Goal: Information Seeking & Learning: Get advice/opinions

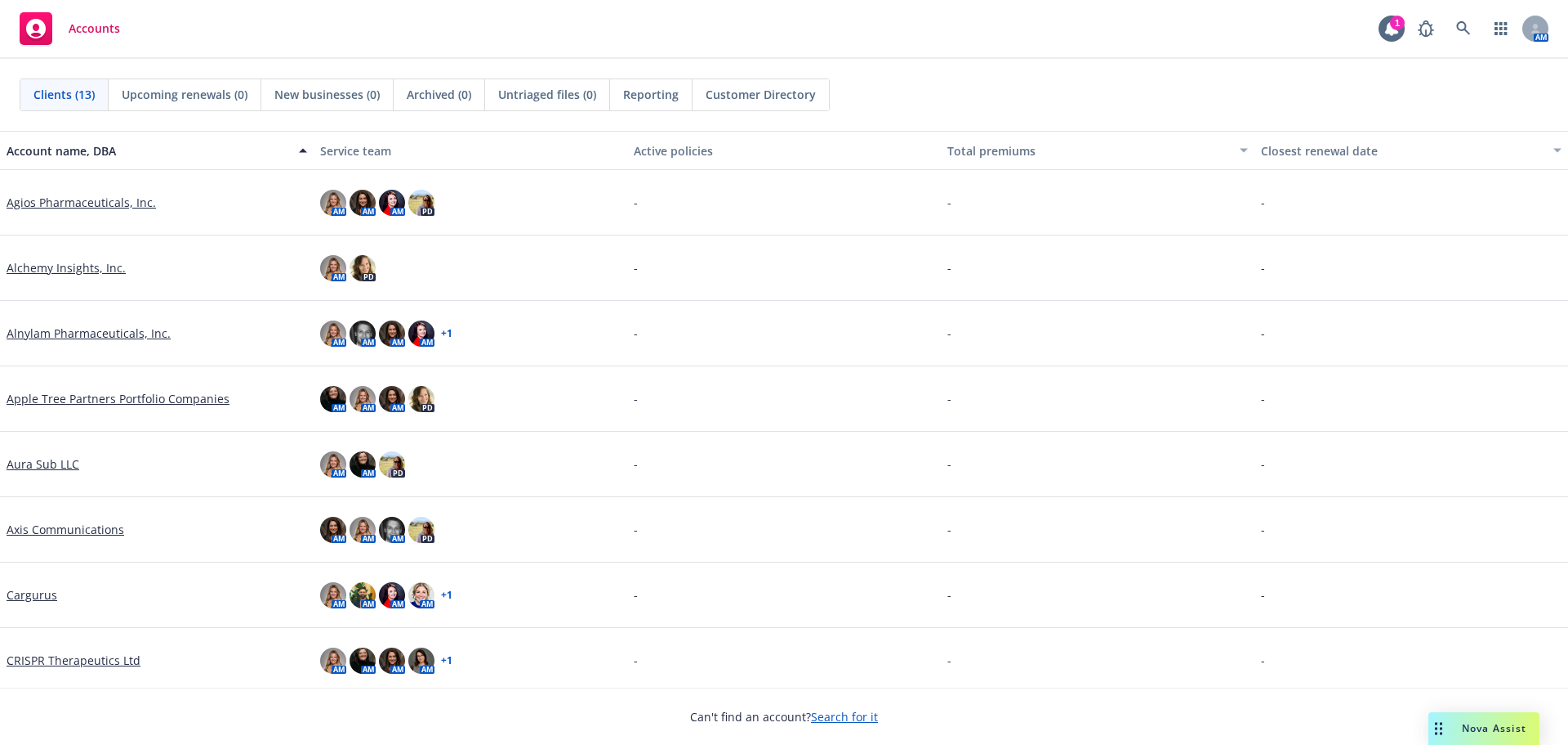
click at [1444, 717] on div "Drag to move" at bounding box center [1439, 727] width 21 height 33
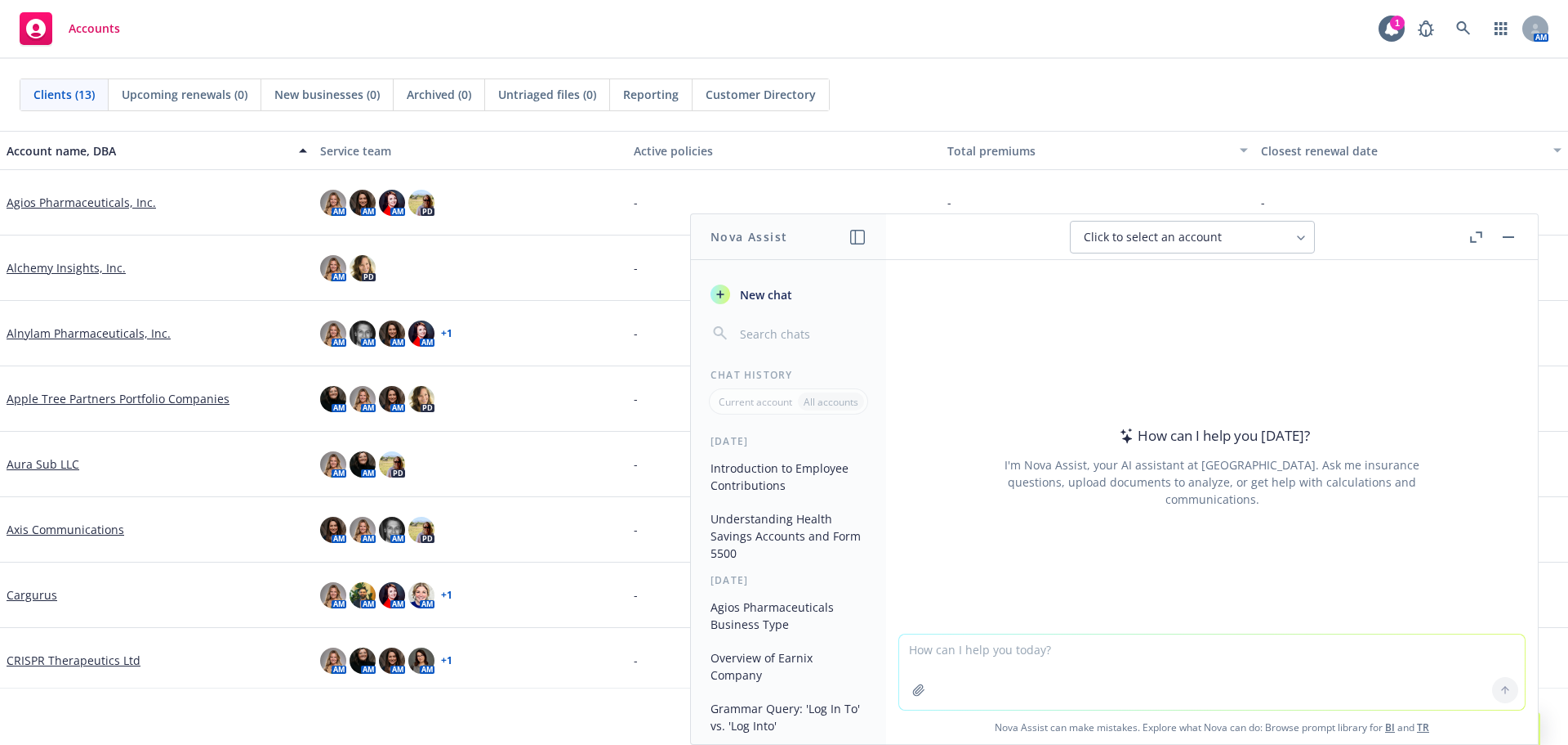
click at [1148, 627] on div at bounding box center [1212, 624] width 625 height 20
click at [1143, 635] on textarea at bounding box center [1212, 672] width 625 height 75
paste textarea
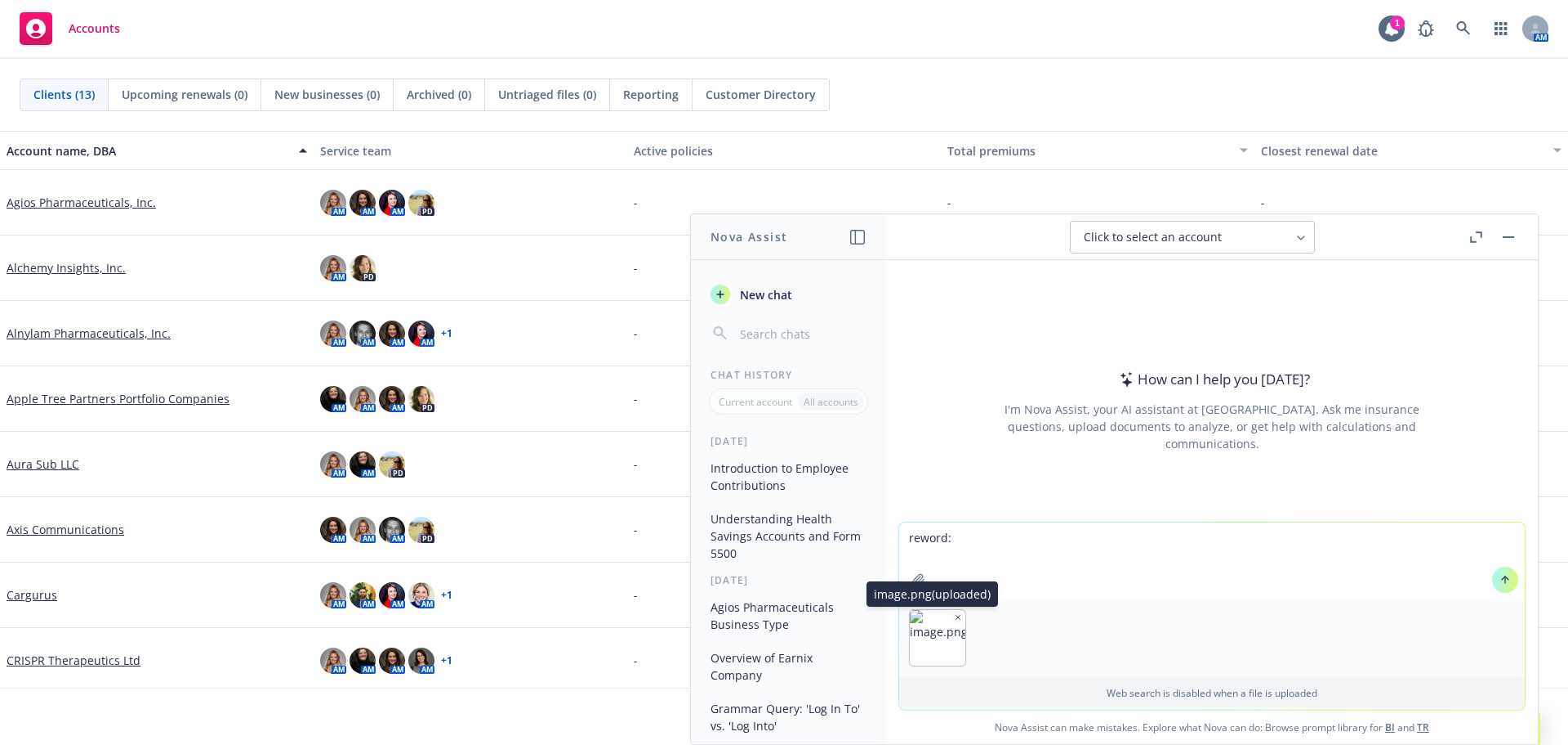
click at [954, 616] on icon "button" at bounding box center [958, 617] width 8 height 8
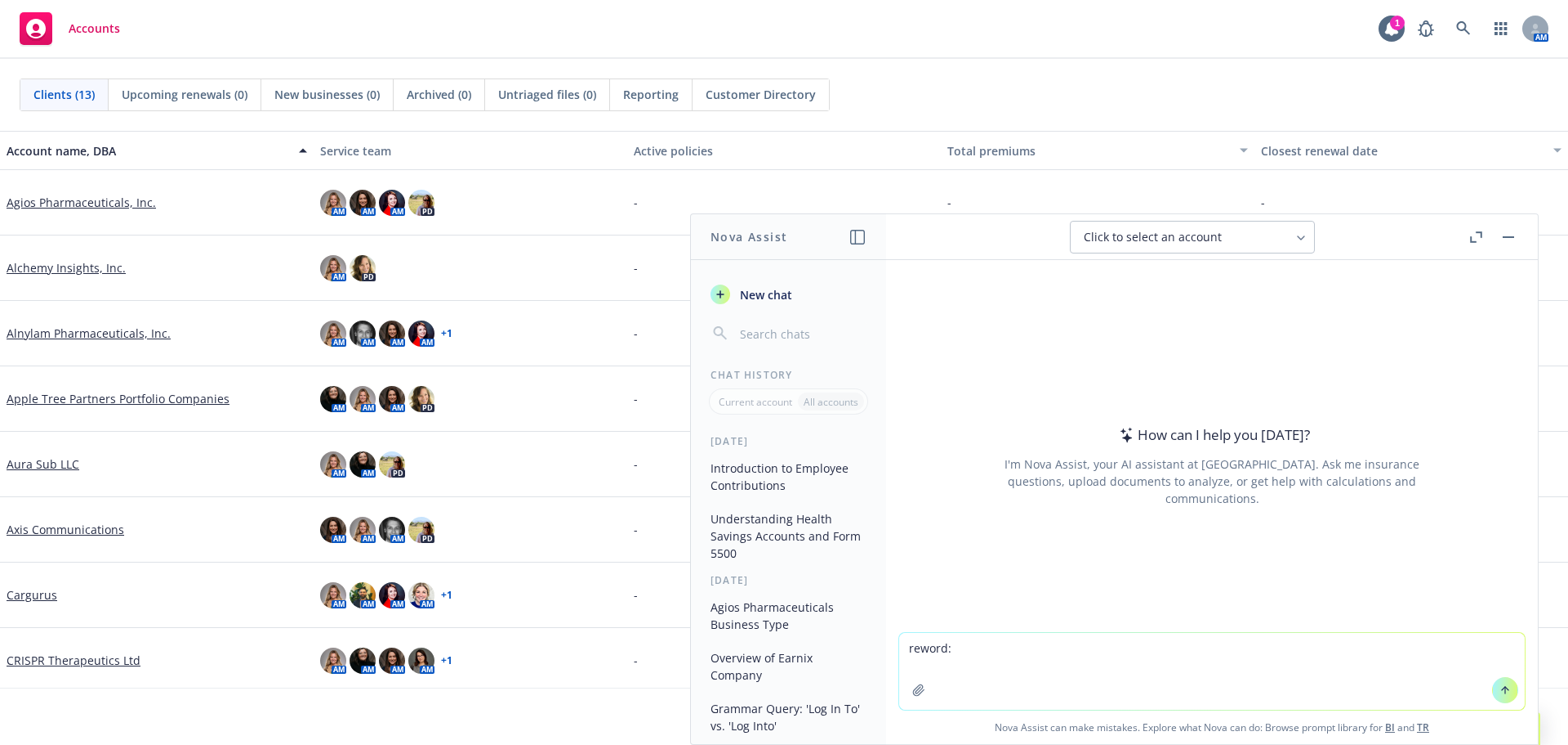
click at [965, 647] on textarea "reword:" at bounding box center [1212, 671] width 625 height 77
paste textarea "Critical Illness and Voluntary Life/AD&D rates are based on the coverage amount…"
type textarea "reword: Critical Illness and Voluntary Life/AD&D rates are based on the coverag…"
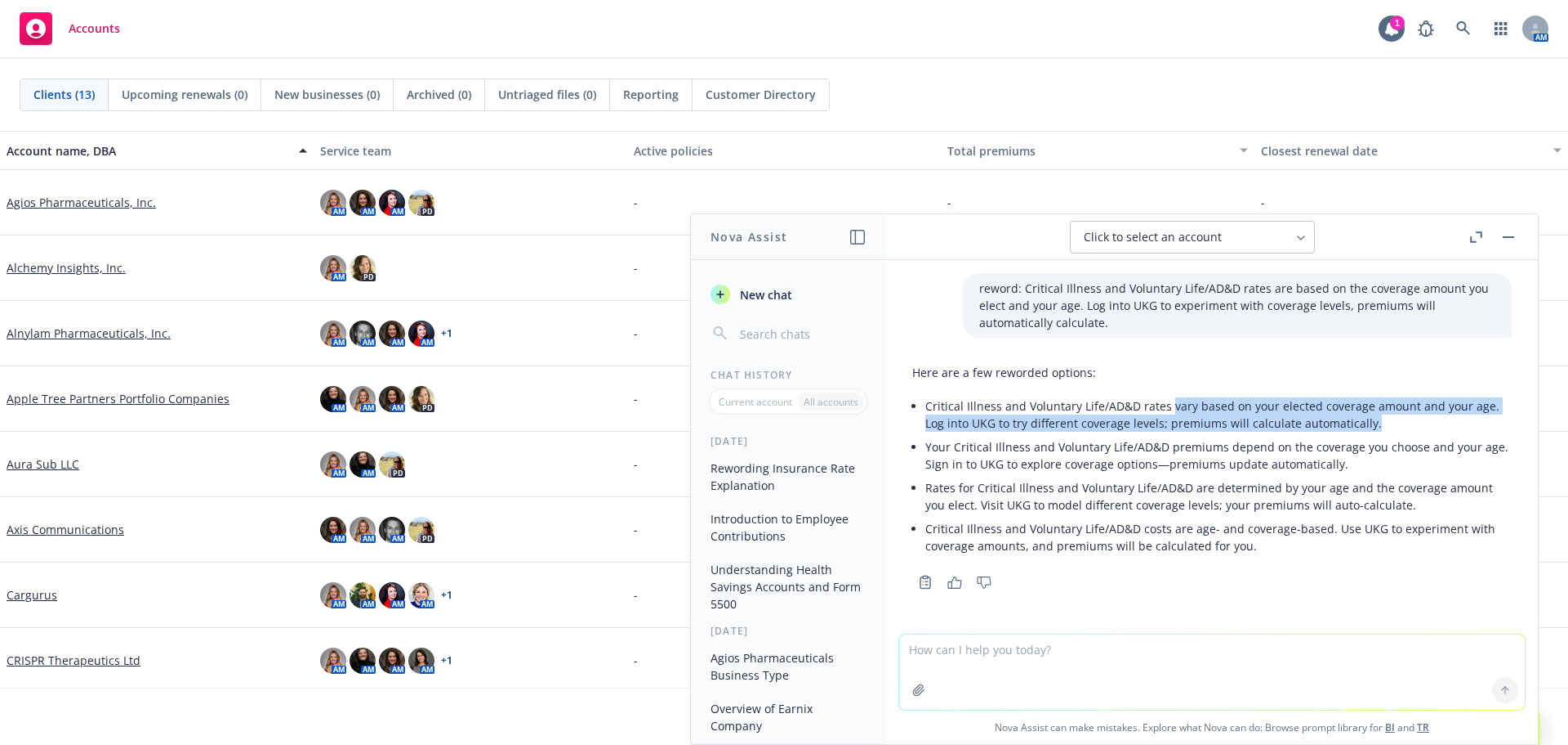
drag, startPoint x: 1168, startPoint y: 407, endPoint x: 1372, endPoint y: 422, distance: 204.6
click at [1372, 422] on p "Critical Illness and Voluntary Life/AD&D rates vary based on your elected cover…" at bounding box center [1218, 414] width 587 height 35
copy p "vary based on your elected coverage amount and your age. Log into UKG to try di…"
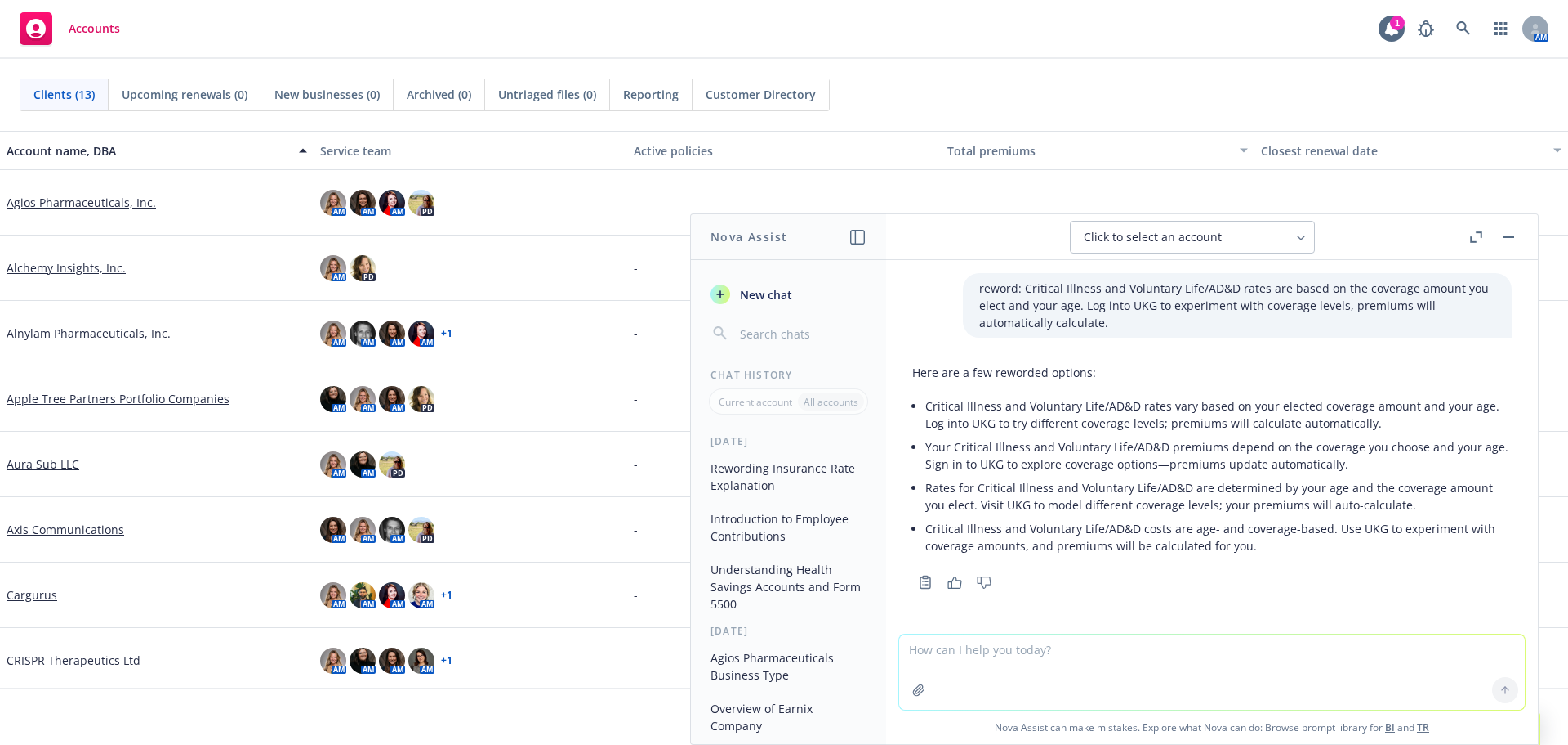
click at [1245, 656] on textarea at bounding box center [1212, 672] width 625 height 75
type textarea "i need to add a footnote about the taxability of domestic partner calculations,…"
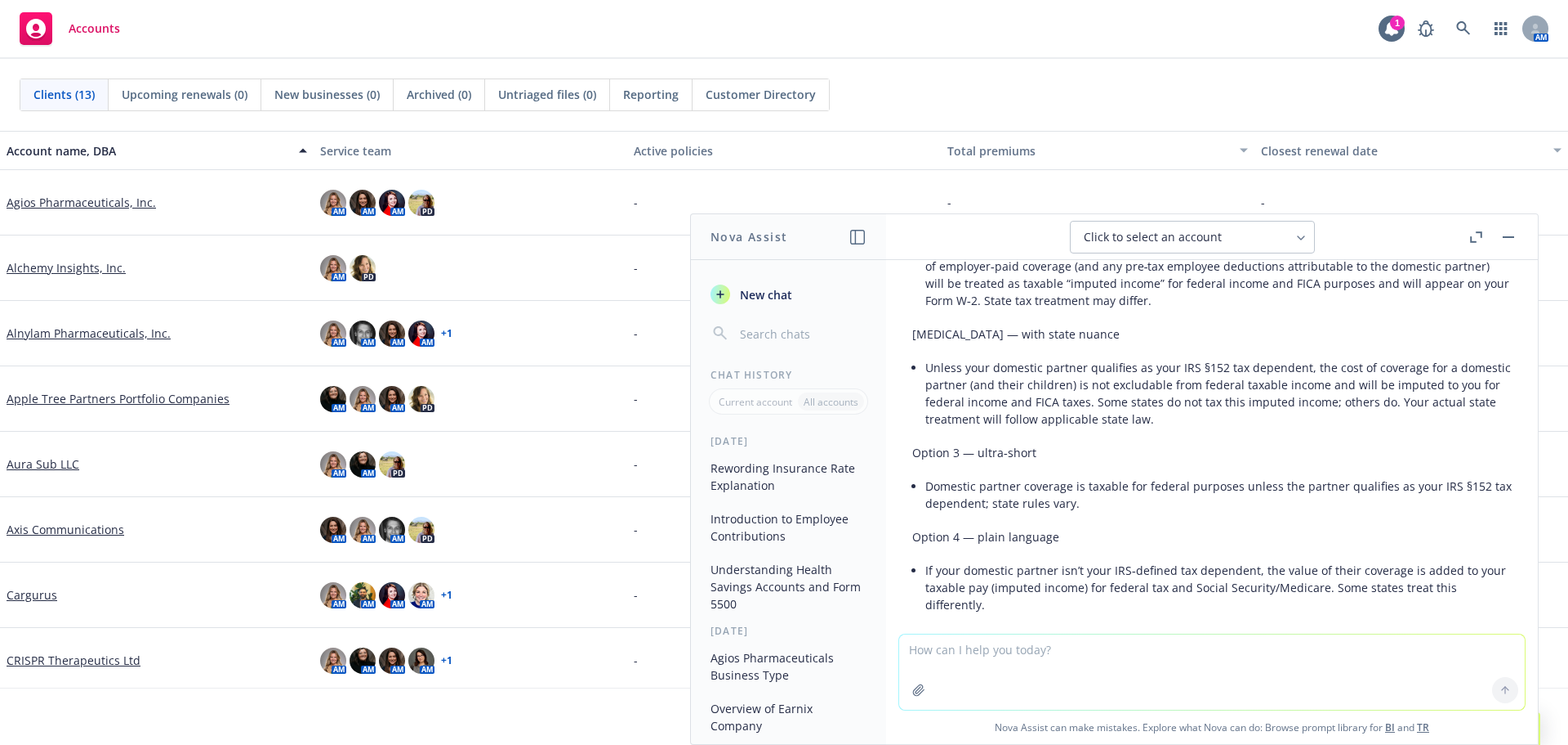
scroll to position [491, 0]
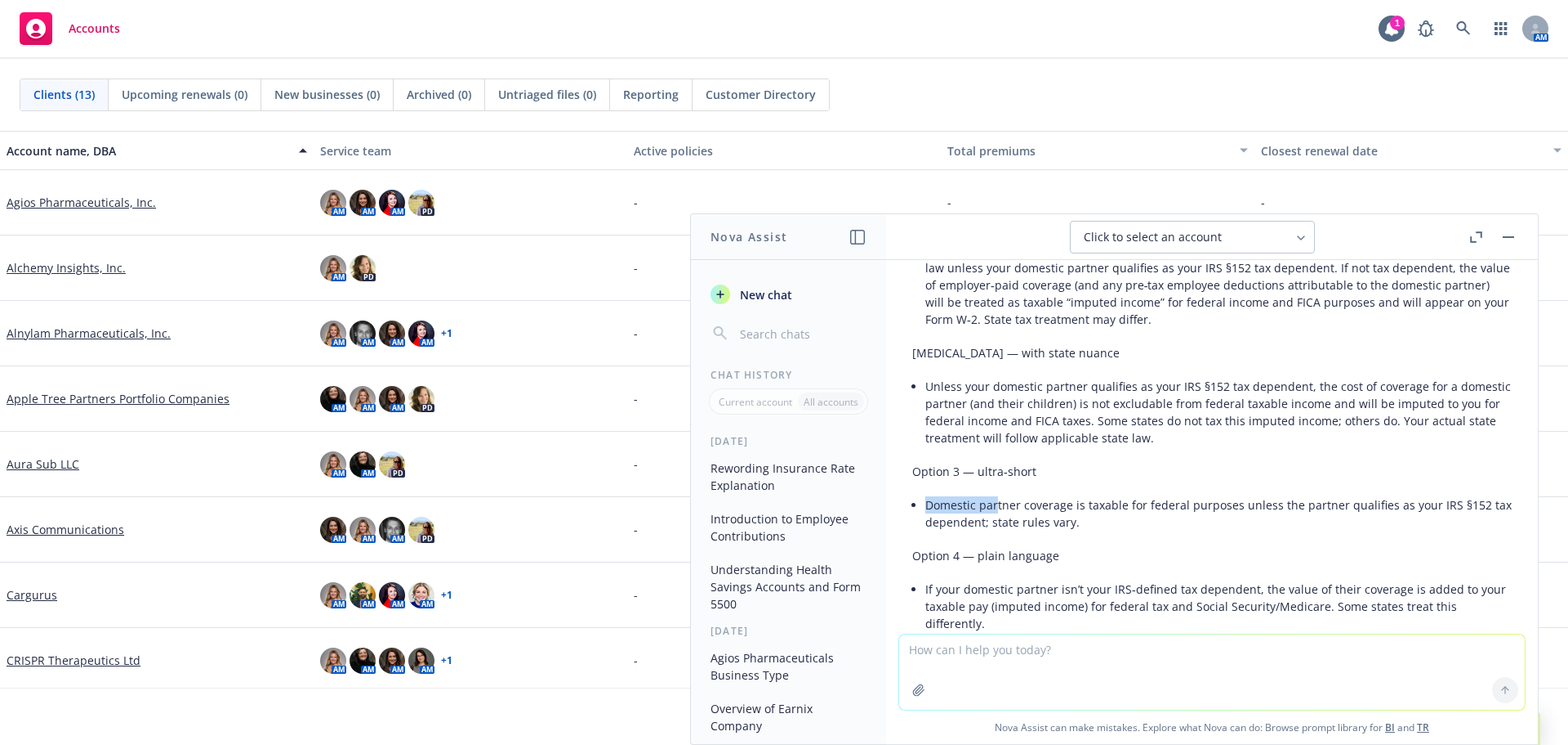
drag, startPoint x: 927, startPoint y: 502, endPoint x: 998, endPoint y: 506, distance: 71.1
click at [998, 506] on li "Domestic partner coverage is taxable for federal purposes unless the partner qu…" at bounding box center [1218, 512] width 587 height 40
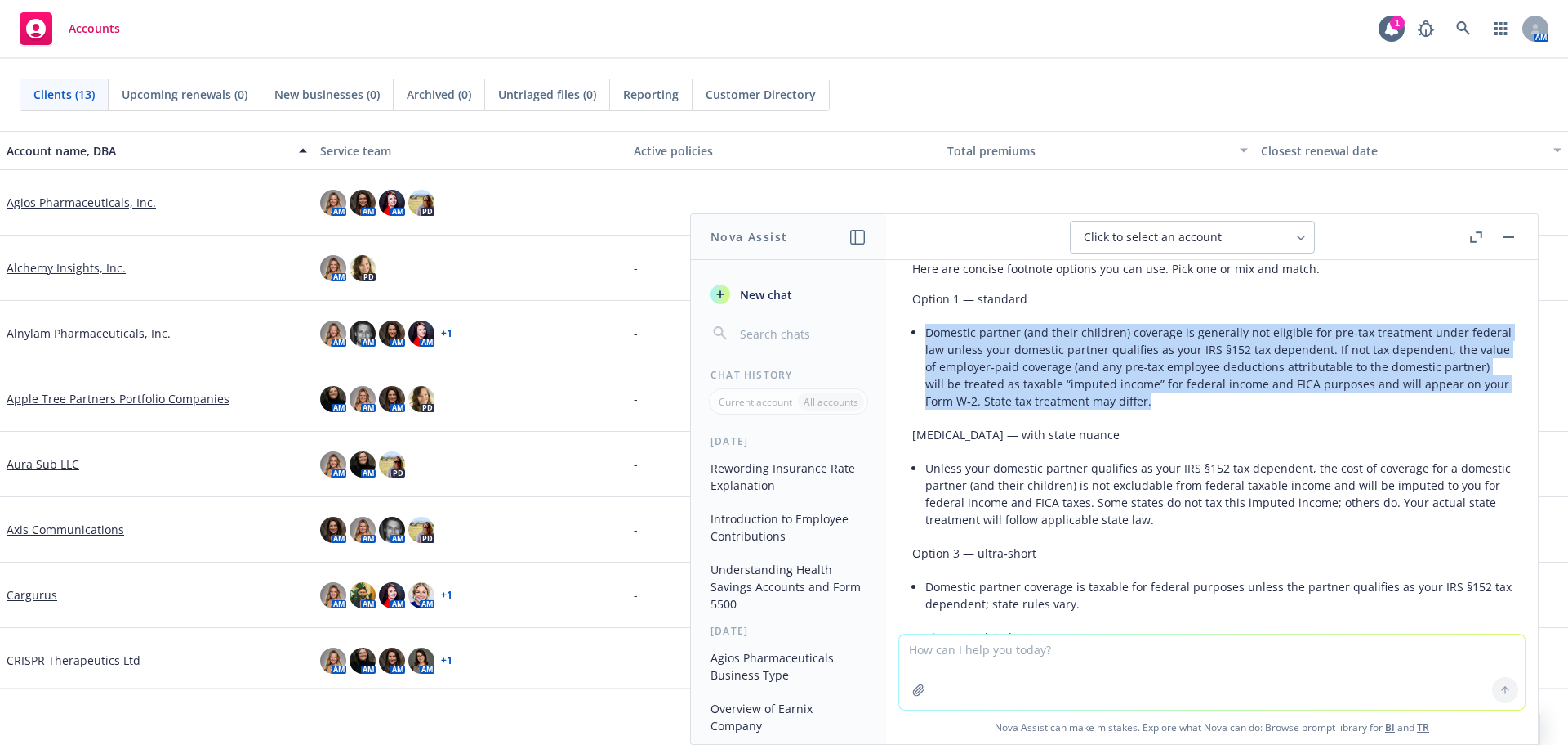
drag, startPoint x: 929, startPoint y: 334, endPoint x: 1274, endPoint y: 411, distance: 353.5
click at [1274, 411] on li "Domestic partner (and their children) coverage is generally not eligible for pr…" at bounding box center [1218, 367] width 587 height 93
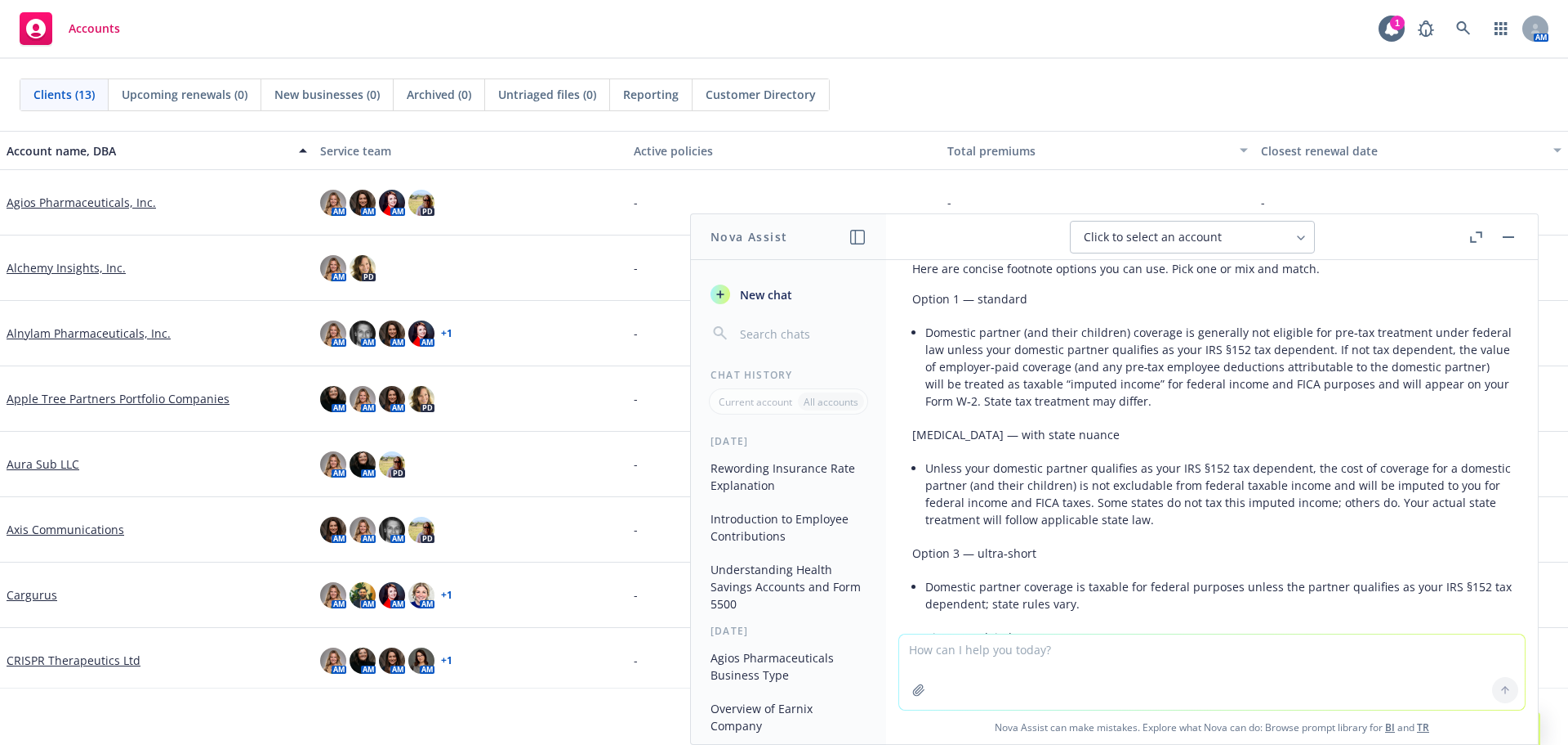
drag, startPoint x: 1175, startPoint y: 392, endPoint x: 1239, endPoint y: 454, distance: 89.1
click at [1239, 454] on div "Here are concise footnote options you can use. Pick one or mix and match. Optio…" at bounding box center [1212, 572] width 600 height 638
drag, startPoint x: 1242, startPoint y: 402, endPoint x: 1211, endPoint y: 402, distance: 31.0
click at [1211, 402] on li "Domestic partner (and their children) coverage is generally not eligible for pr…" at bounding box center [1218, 367] width 587 height 93
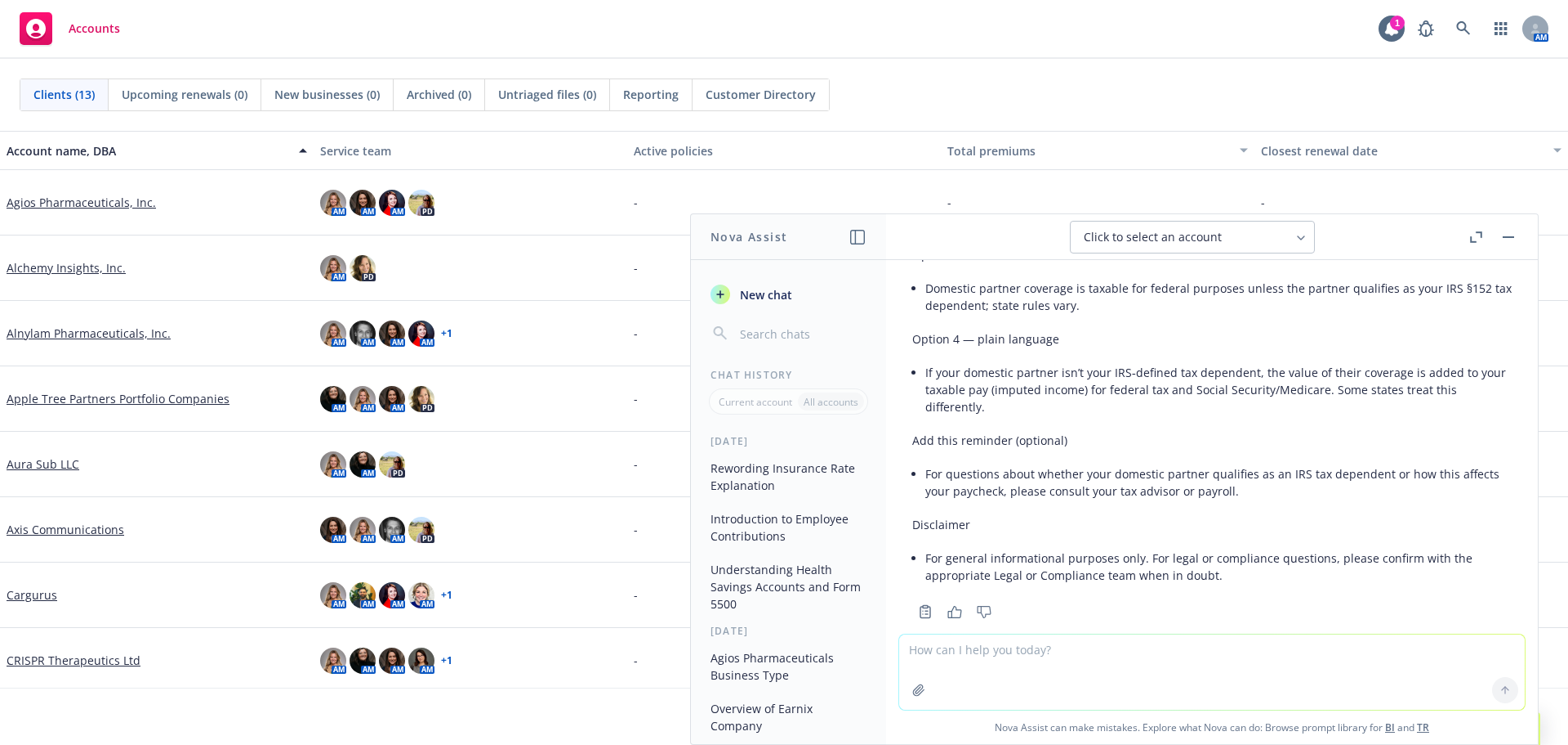
scroll to position [736, 0]
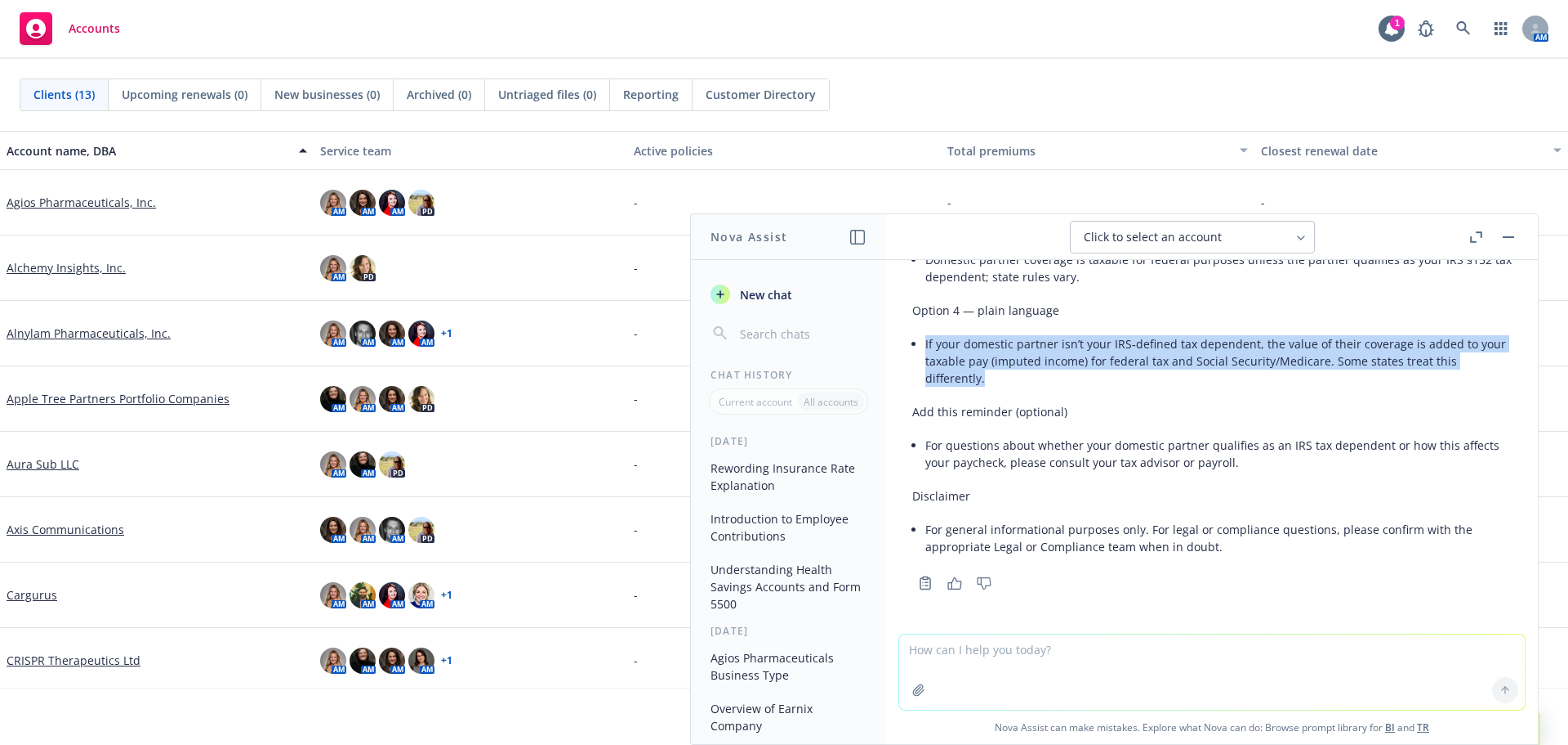
drag, startPoint x: 1019, startPoint y: 374, endPoint x: 919, endPoint y: 345, distance: 104.1
click at [919, 345] on div "Here are concise footnote options you can use. Pick one or mix and match. Optio…" at bounding box center [1212, 245] width 600 height 638
copy li "If your domestic partner isn’t your IRS‑defined tax dependent, the value of the…"
